Goal: Information Seeking & Learning: Find specific fact

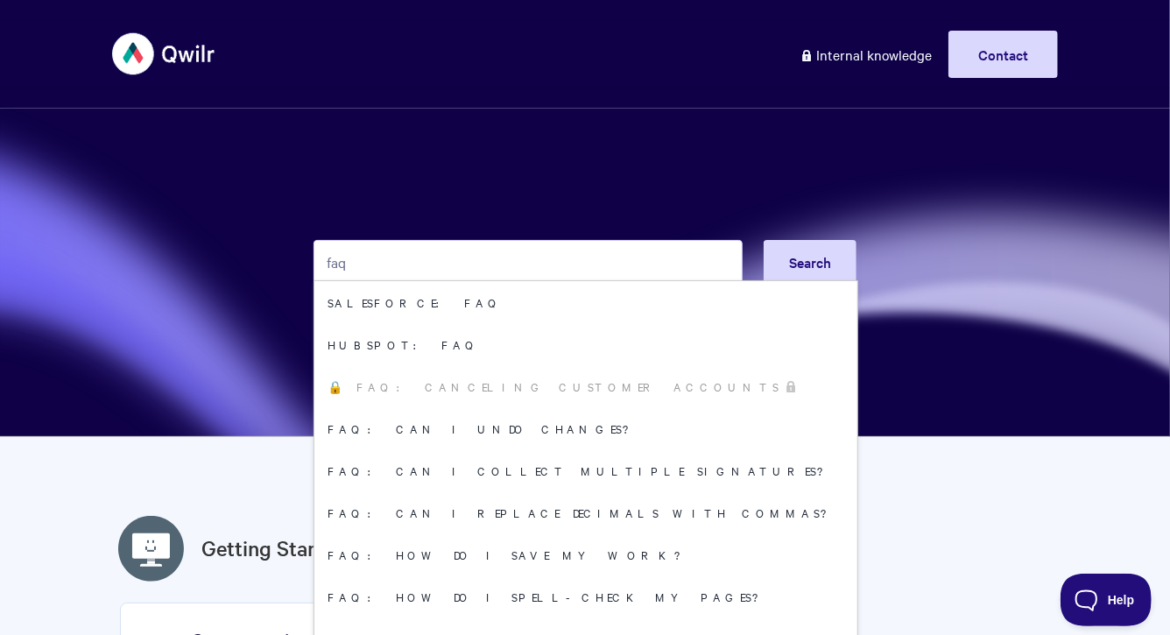
type input "faq"
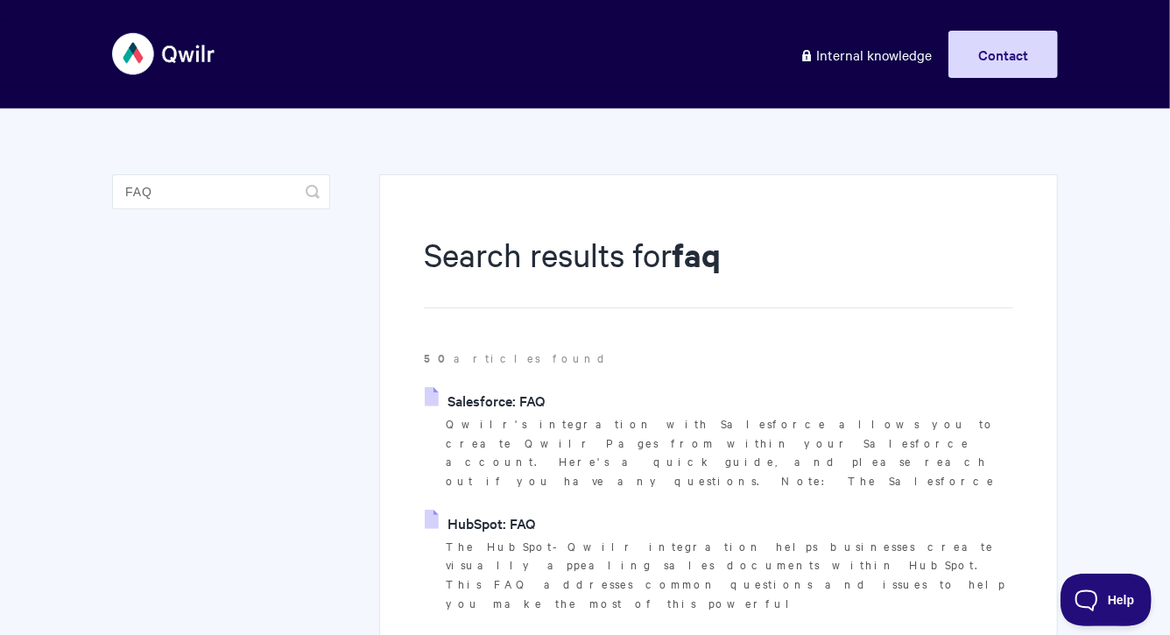
click at [497, 510] on link "HubSpot: FAQ" at bounding box center [480, 523] width 110 height 26
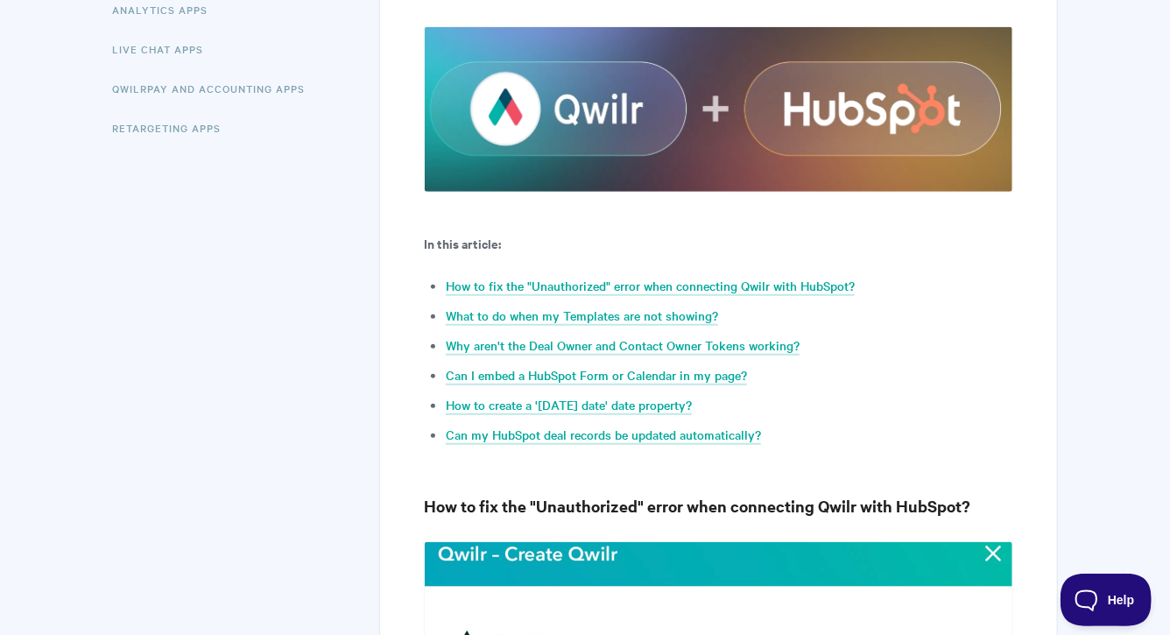
scroll to position [572, 0]
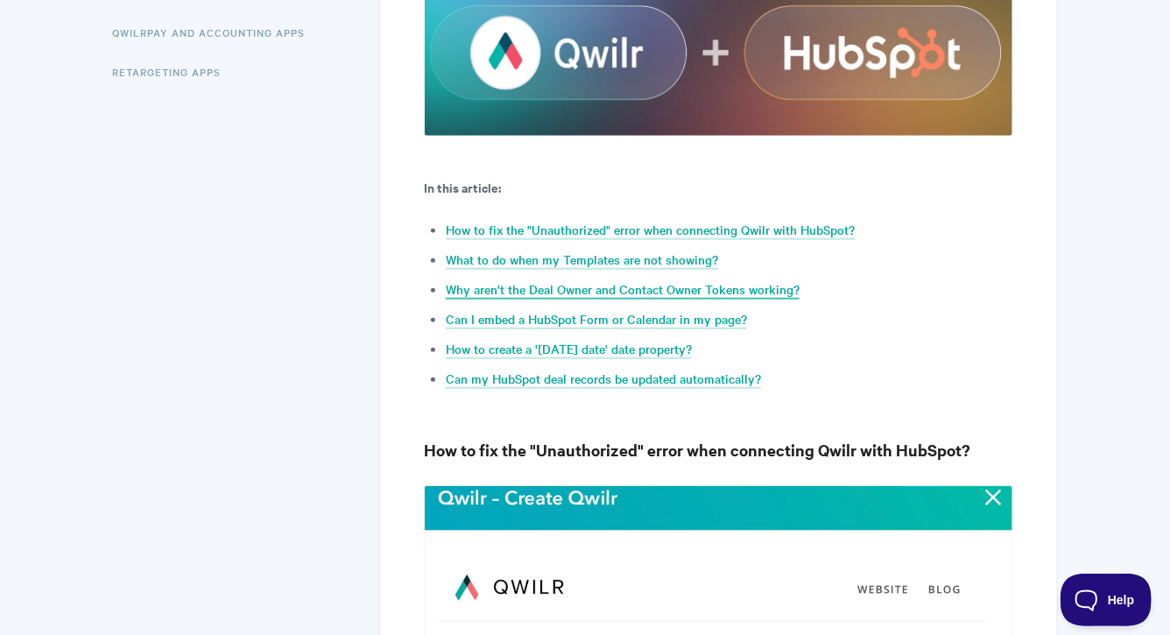
click at [603, 289] on link "Why aren't the Deal Owner and Contact Owner Tokens working?" at bounding box center [623, 289] width 354 height 19
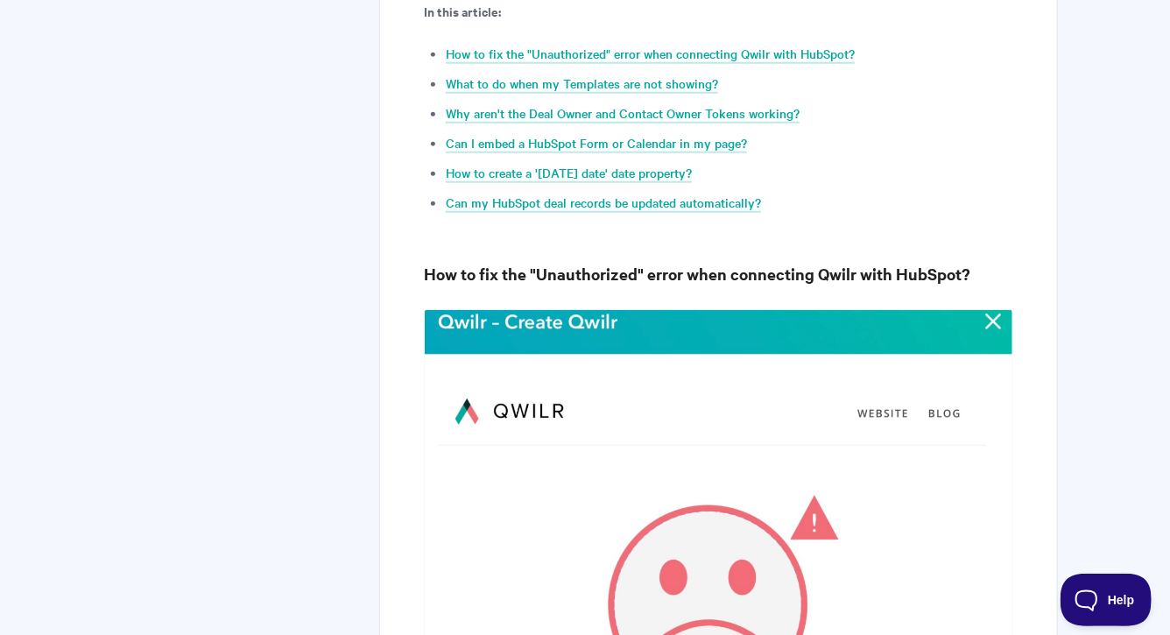
scroll to position [222, 0]
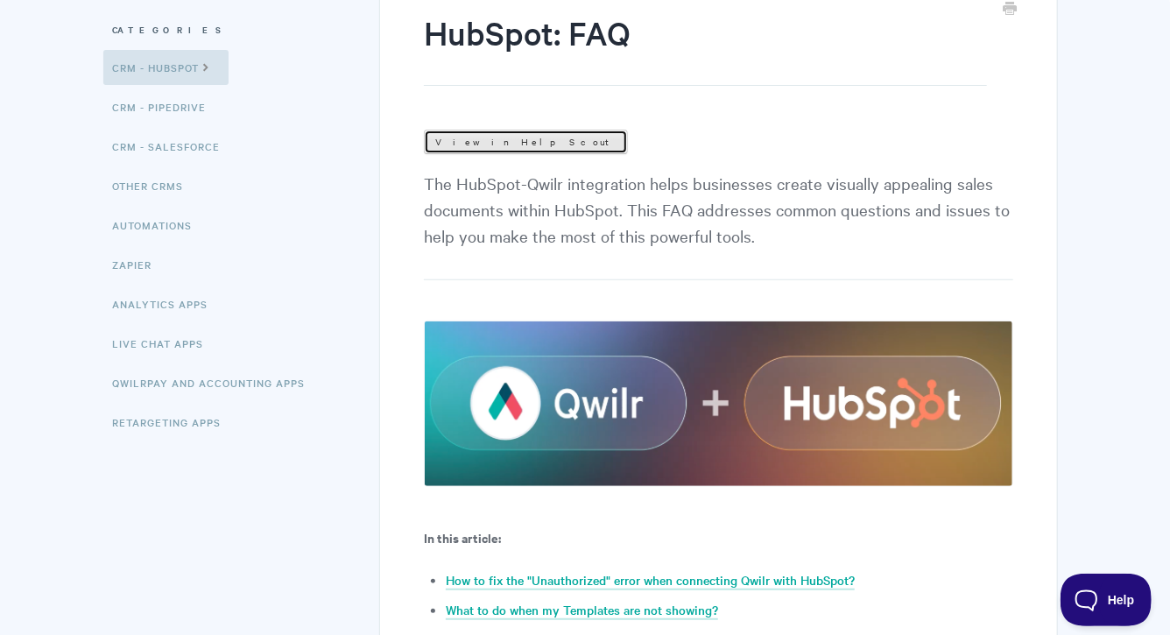
click at [496, 145] on link "View in Help Scout" at bounding box center [526, 142] width 204 height 25
click at [450, 145] on link "View in Help Scout" at bounding box center [526, 142] width 204 height 25
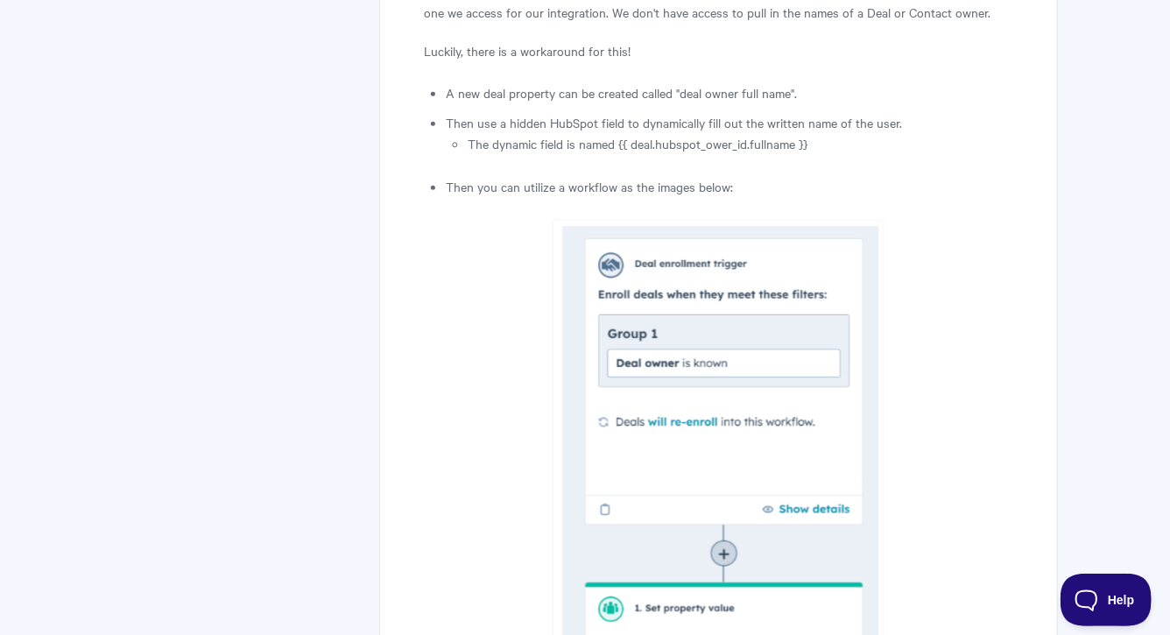
scroll to position [3664, 0]
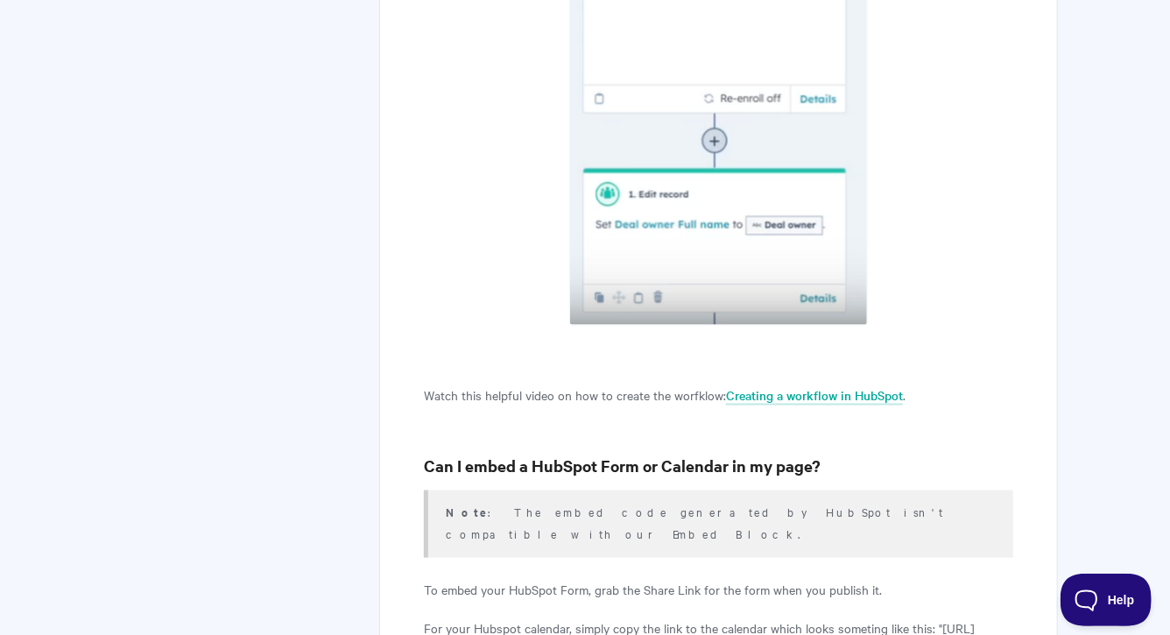
scroll to position [4128, 0]
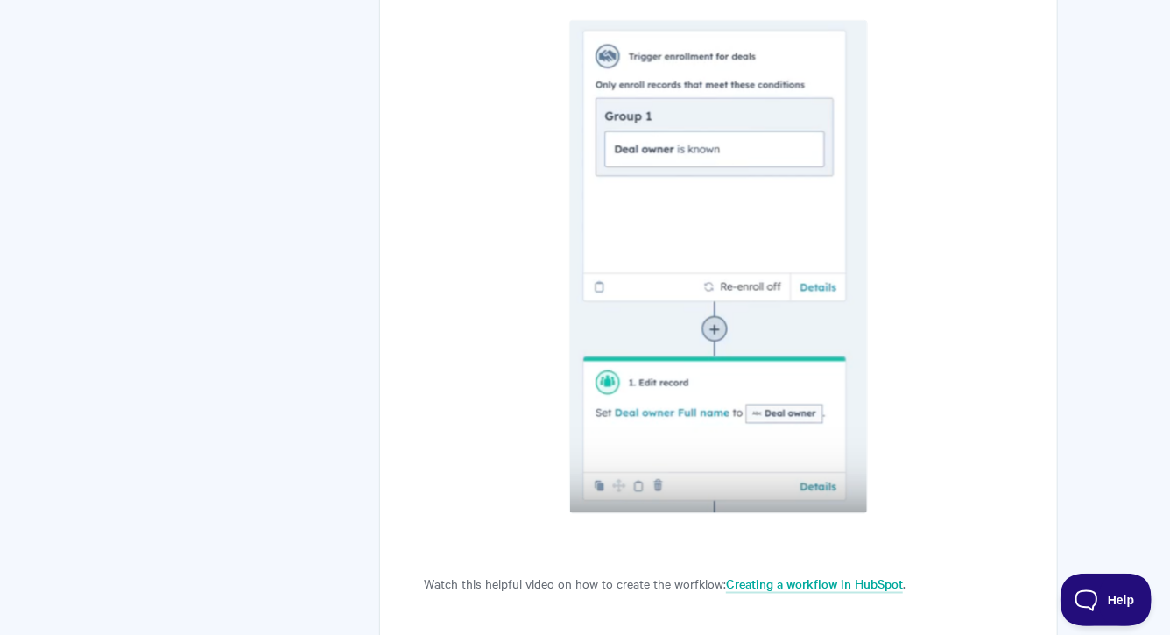
scroll to position [4101, 0]
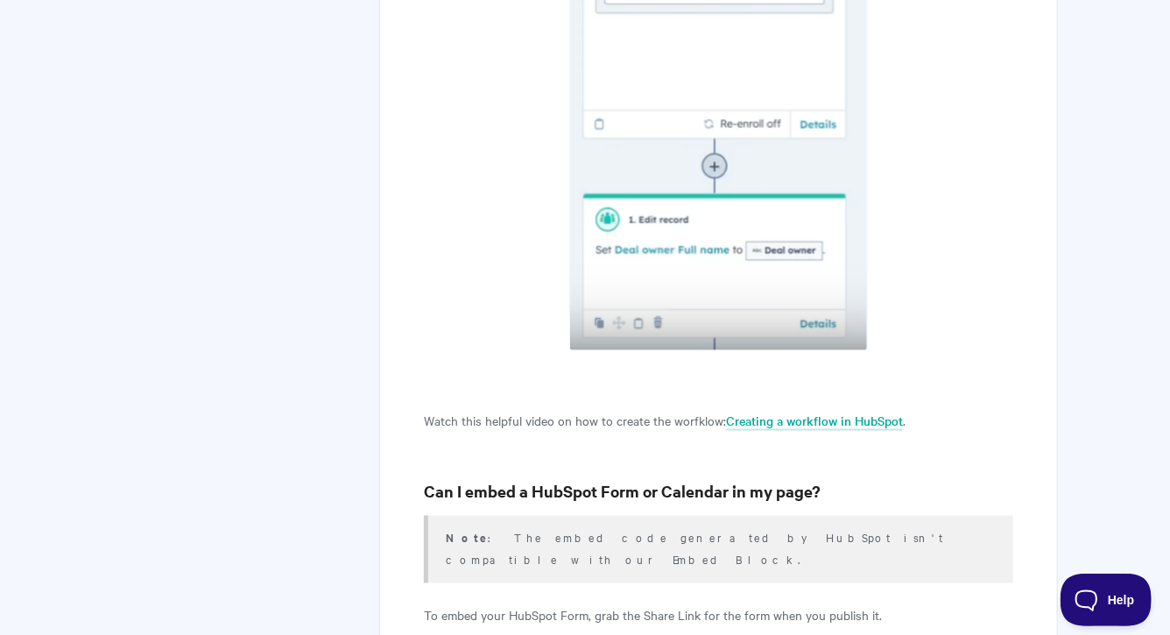
click at [794, 412] on link "Creating a workflow in HubSpot" at bounding box center [814, 421] width 177 height 19
